Goal: Task Accomplishment & Management: Manage account settings

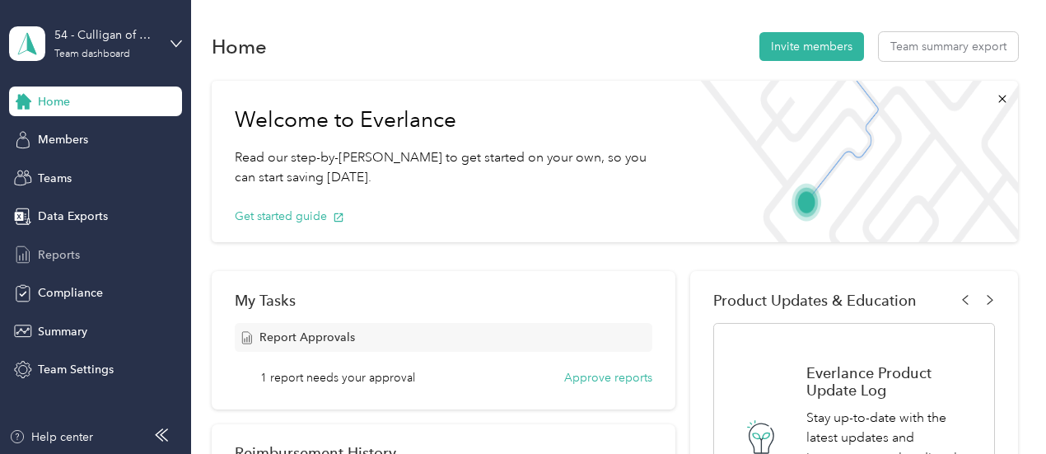
click at [47, 260] on span "Reports" at bounding box center [59, 254] width 42 height 17
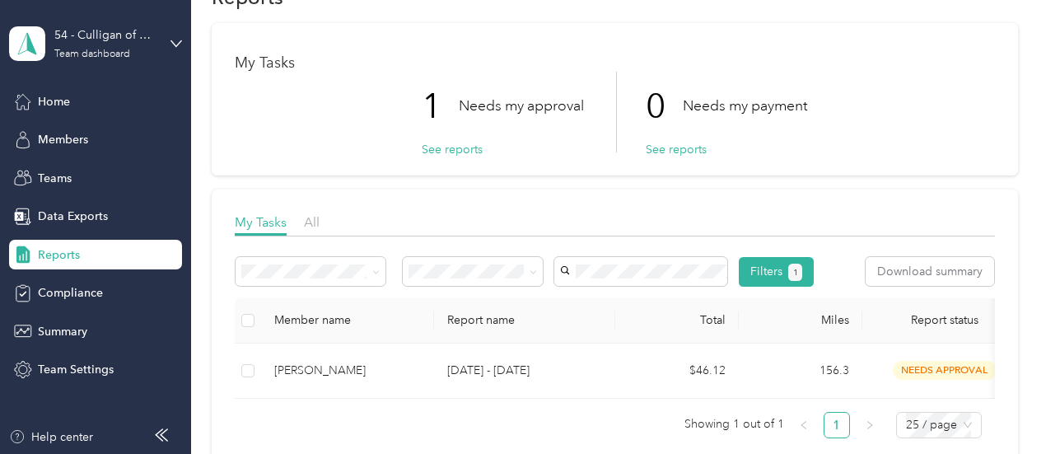
scroll to position [292, 0]
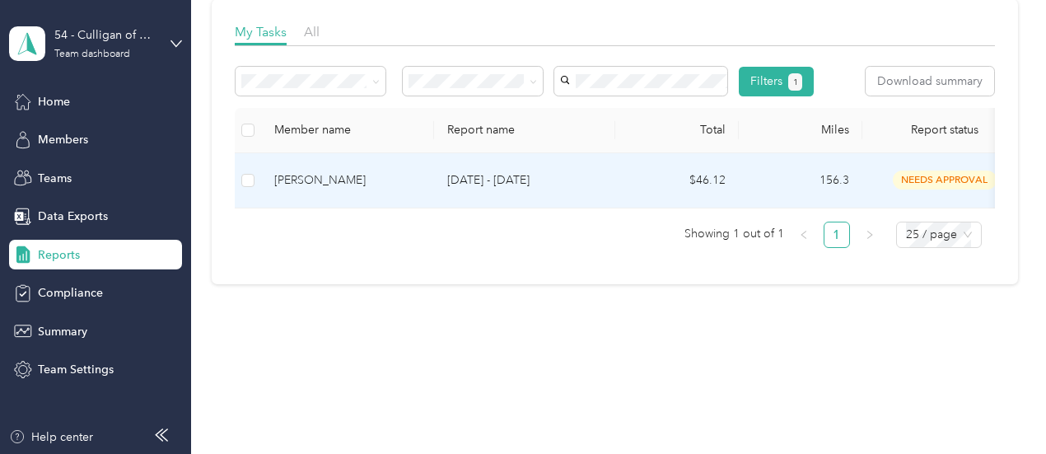
click at [935, 171] on span "needs approval" at bounding box center [945, 180] width 104 height 19
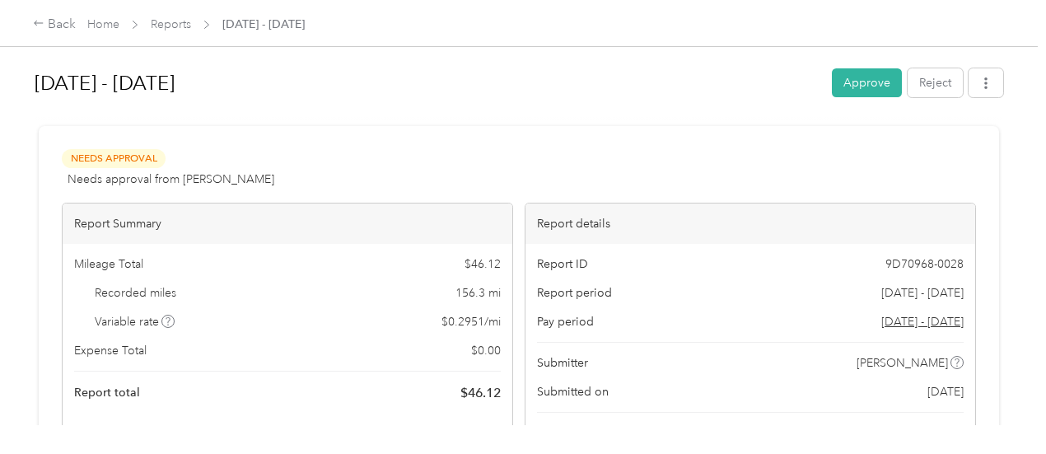
click at [858, 84] on button "Approve" at bounding box center [867, 82] width 70 height 29
